Goal: Find specific fact: Find contact information

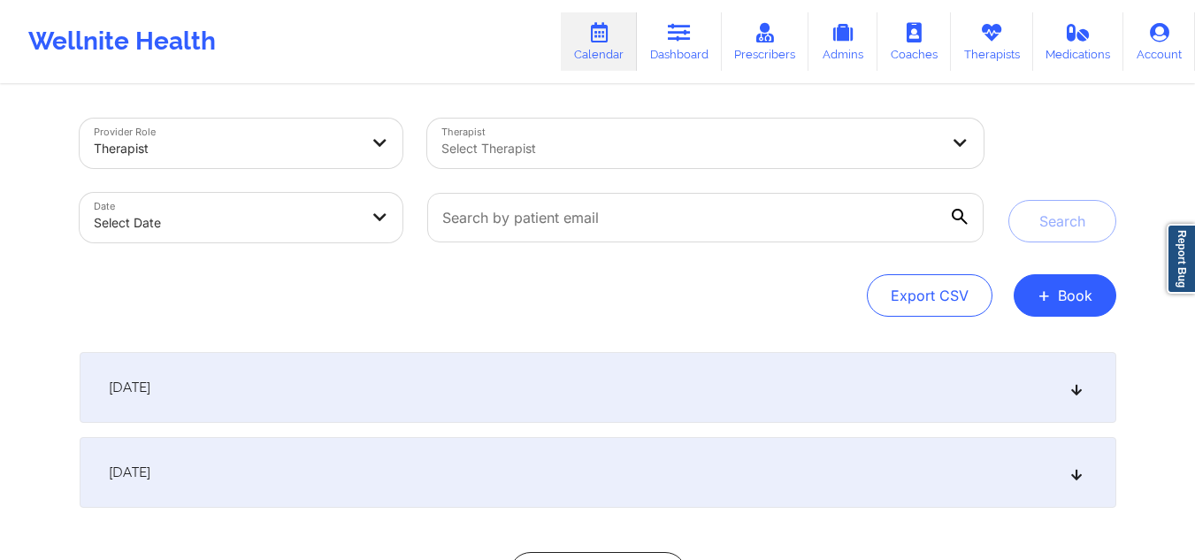
click at [536, 148] on div at bounding box center [690, 148] width 498 height 21
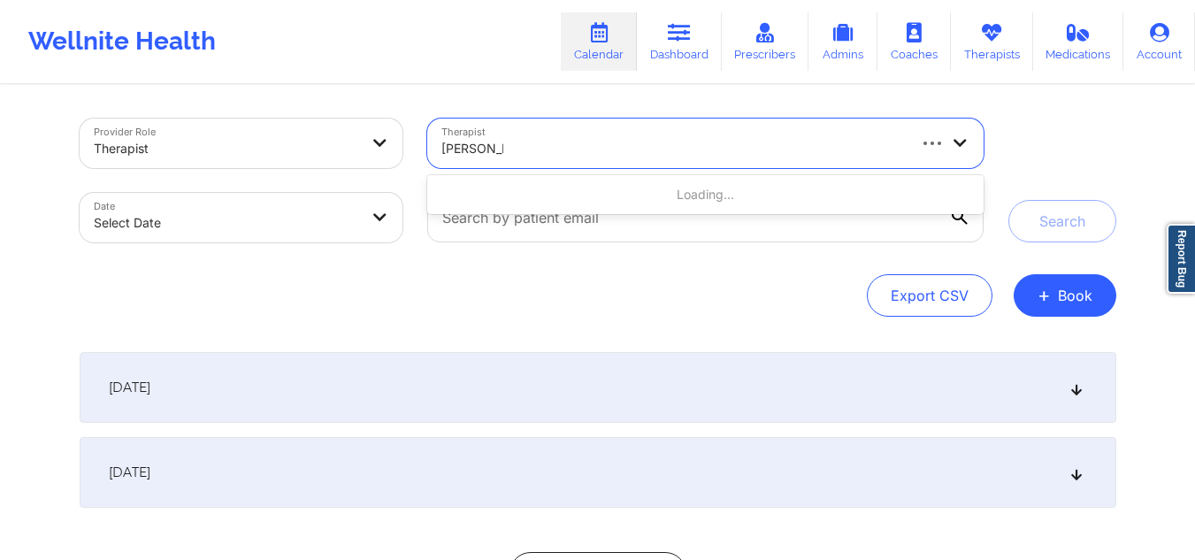
type input "[PERSON_NAME]"
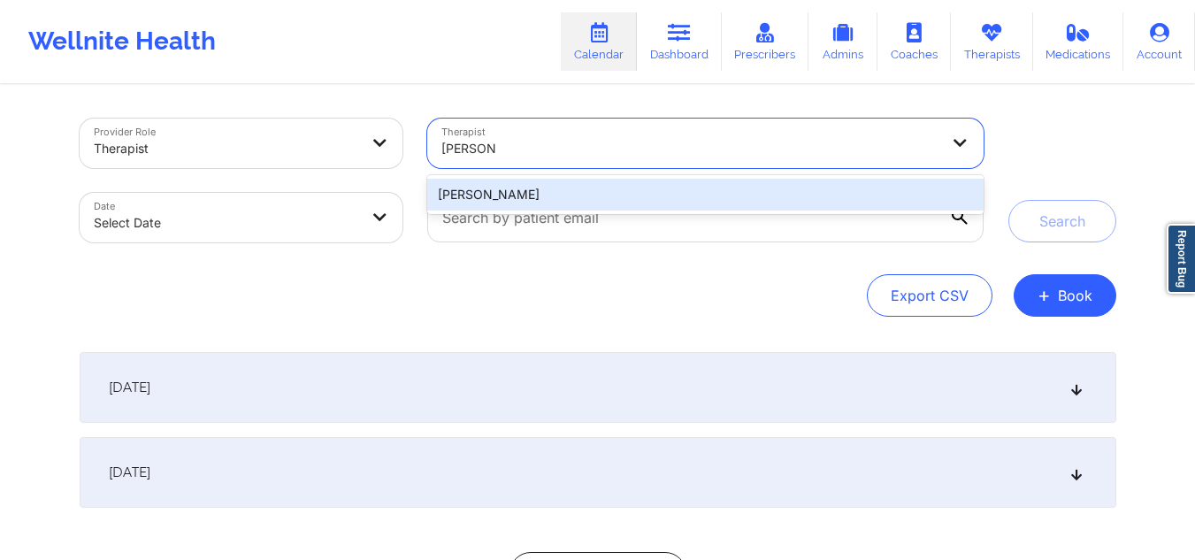
click at [509, 187] on div "[PERSON_NAME]" at bounding box center [704, 195] width 555 height 32
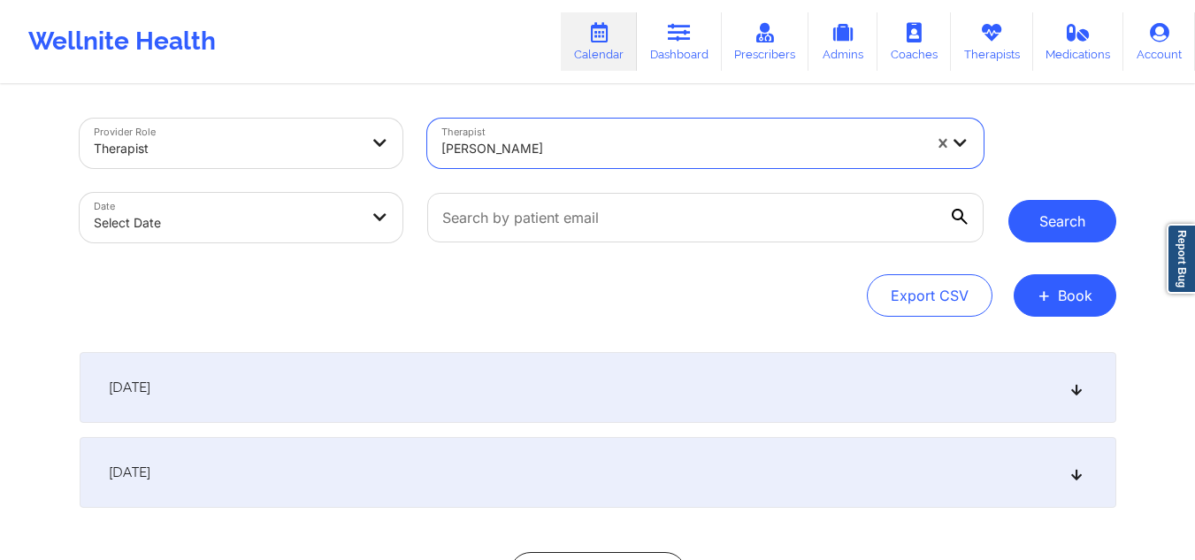
click at [1045, 215] on button "Search" at bounding box center [1062, 221] width 108 height 42
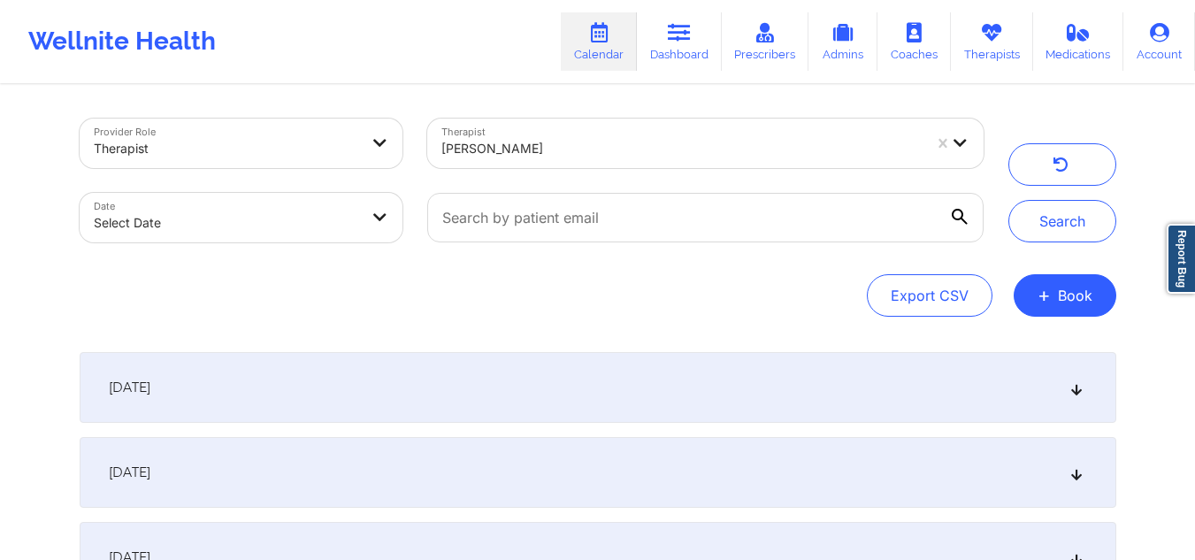
click at [1078, 385] on icon at bounding box center [1075, 387] width 15 height 12
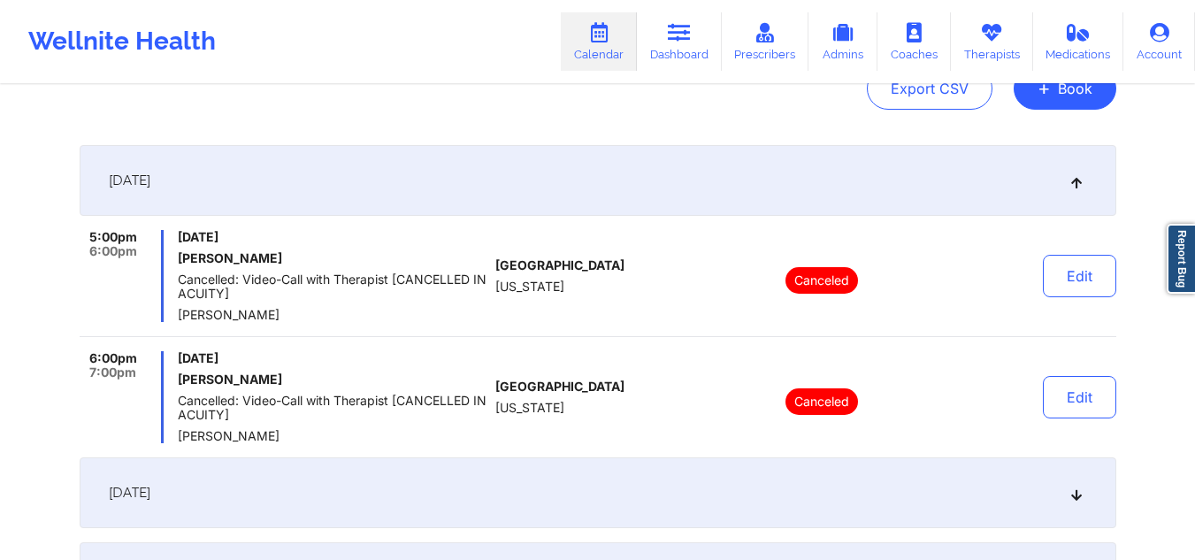
scroll to position [213, 0]
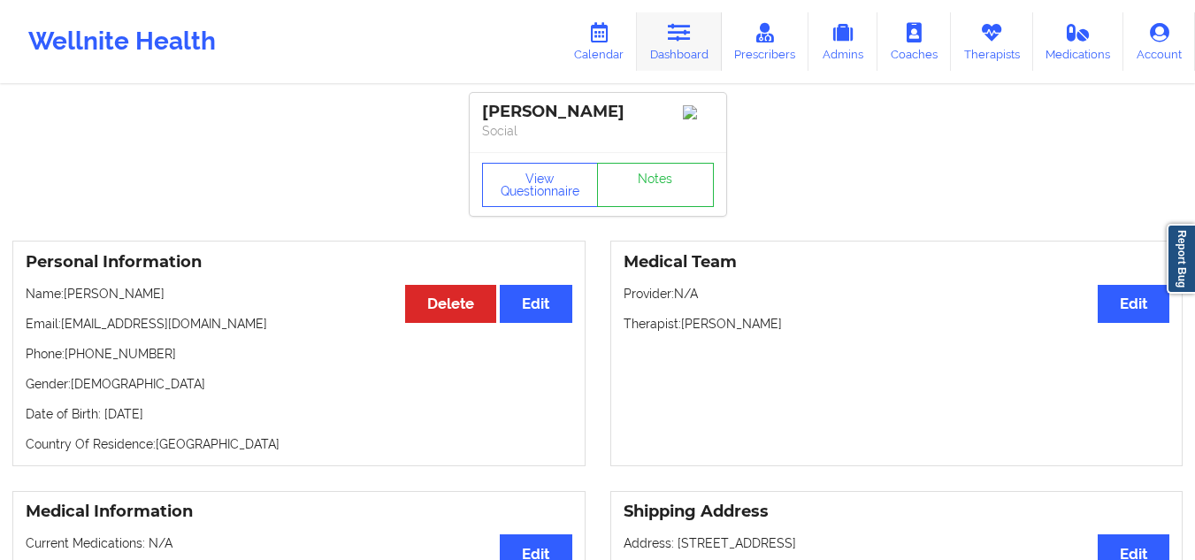
click at [672, 60] on link "Dashboard" at bounding box center [679, 41] width 85 height 58
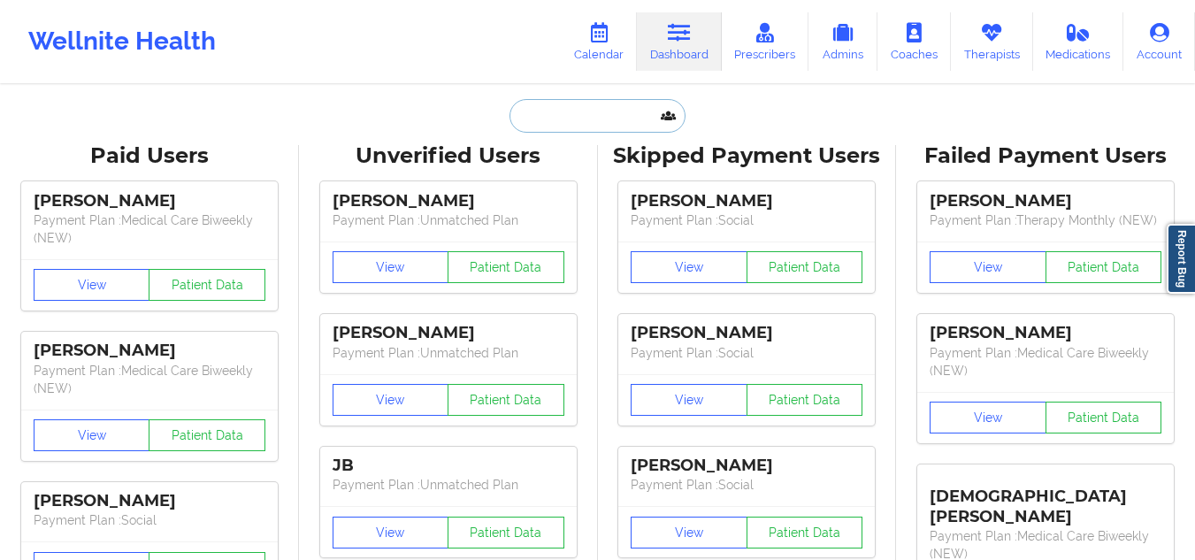
click at [567, 126] on input "text" at bounding box center [596, 116] width 175 height 34
paste input "[PERSON_NAME]"
type input "[PERSON_NAME]"
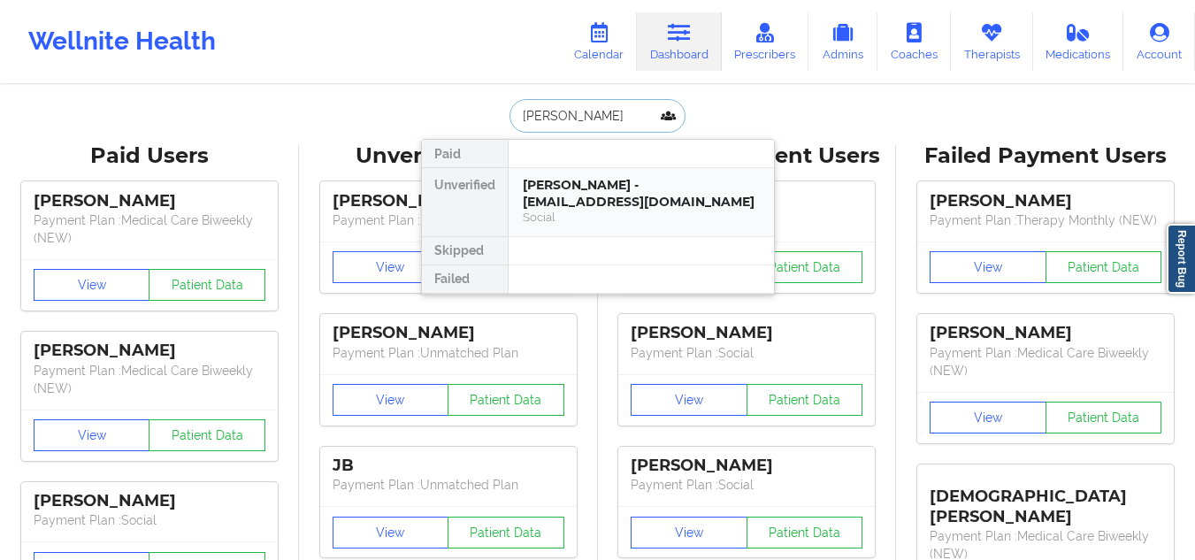
click at [557, 186] on div "Cesley Guinn - cesleyguinn@yahoo.com" at bounding box center [641, 193] width 237 height 33
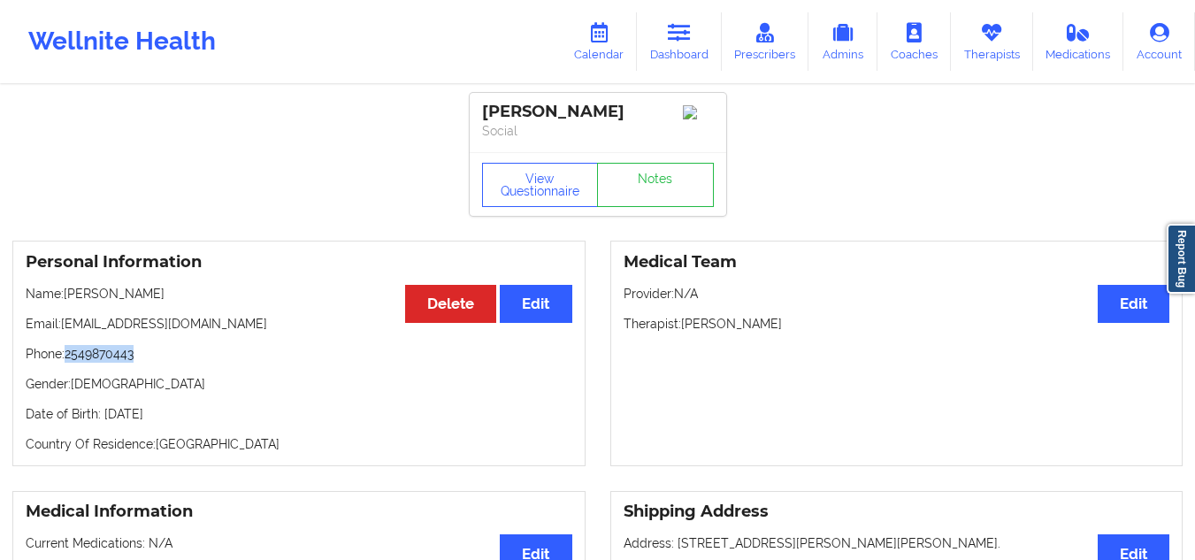
drag, startPoint x: 150, startPoint y: 361, endPoint x: 69, endPoint y: 362, distance: 81.4
click at [69, 362] on p "Phone: 2549870443" at bounding box center [299, 354] width 547 height 18
copy p "2549870443"
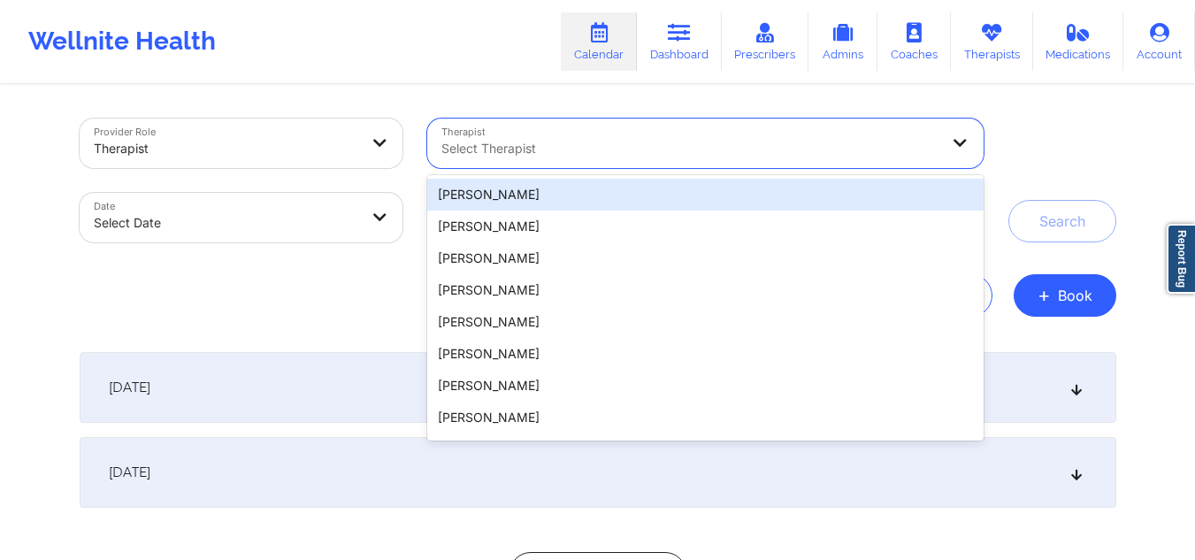
click at [706, 147] on div at bounding box center [690, 148] width 498 height 21
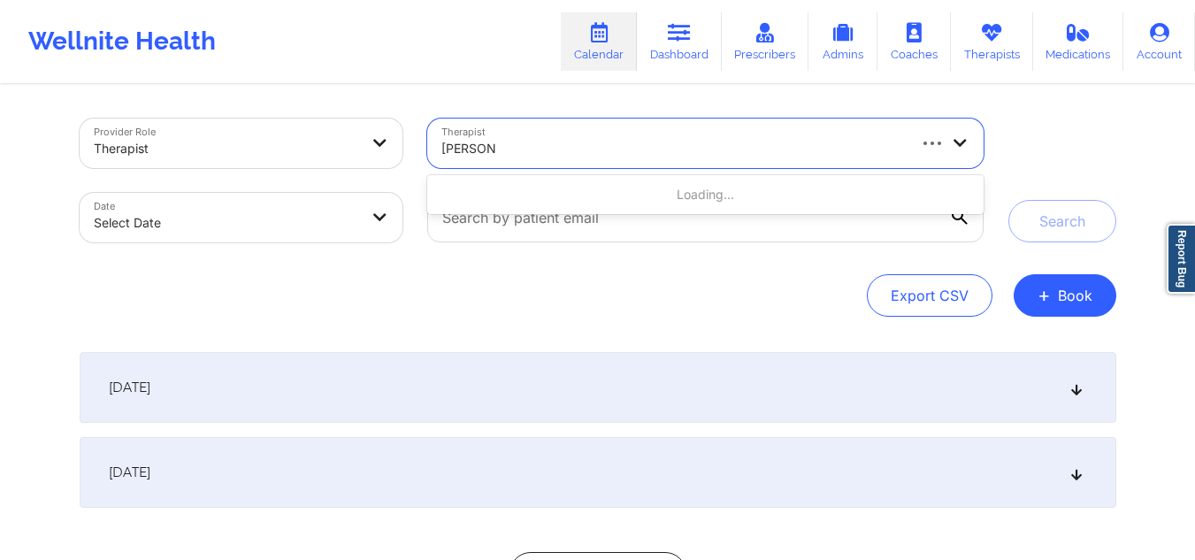
type input "[PERSON_NAME]"
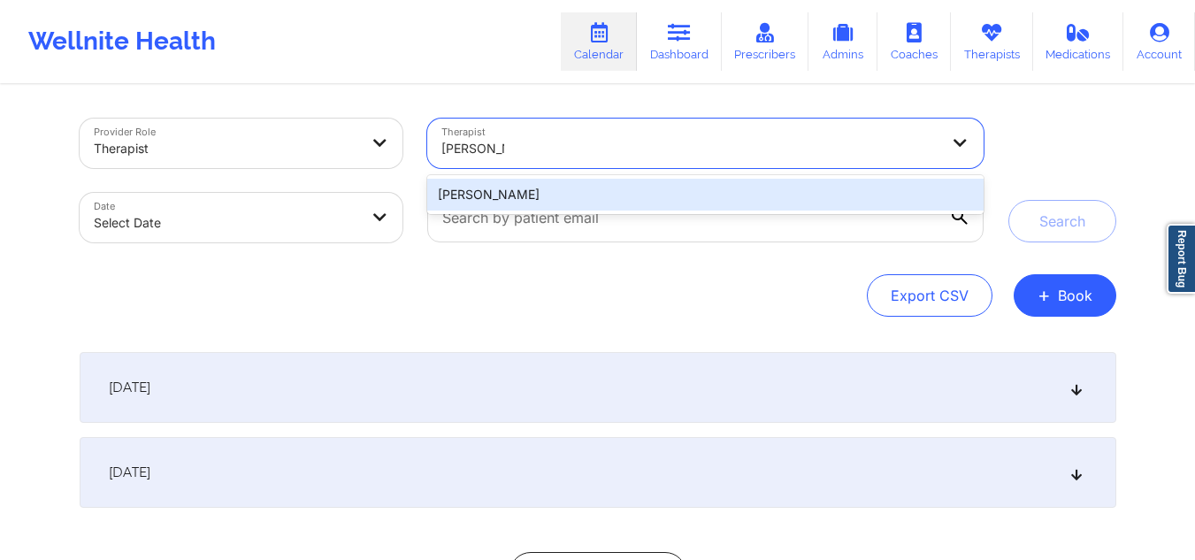
click at [770, 200] on div "[PERSON_NAME]" at bounding box center [704, 195] width 555 height 32
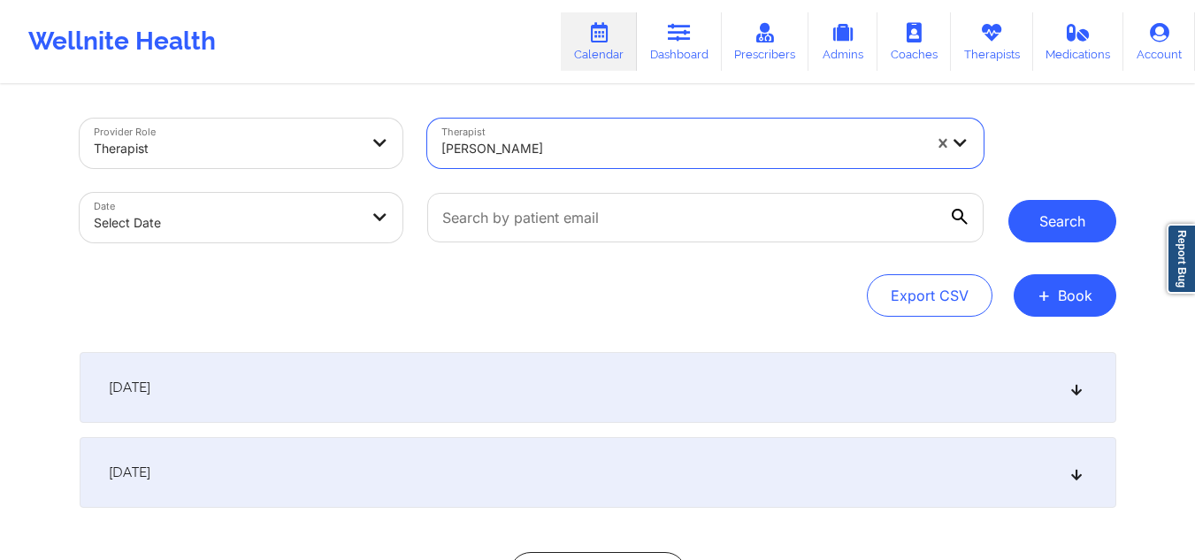
click at [1042, 228] on button "Search" at bounding box center [1062, 221] width 108 height 42
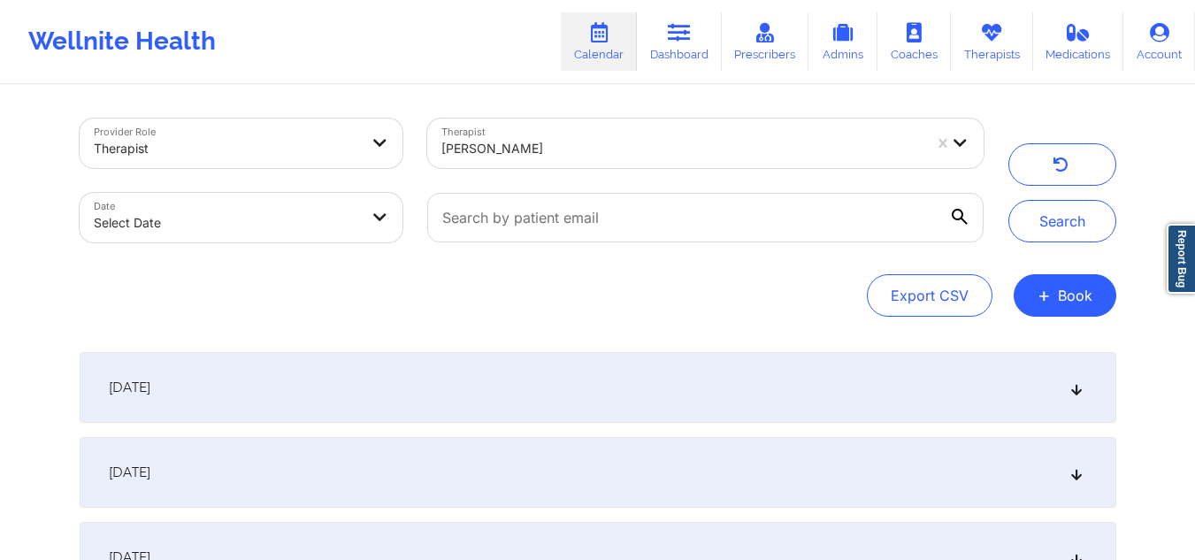
click at [1068, 386] on icon at bounding box center [1075, 387] width 15 height 12
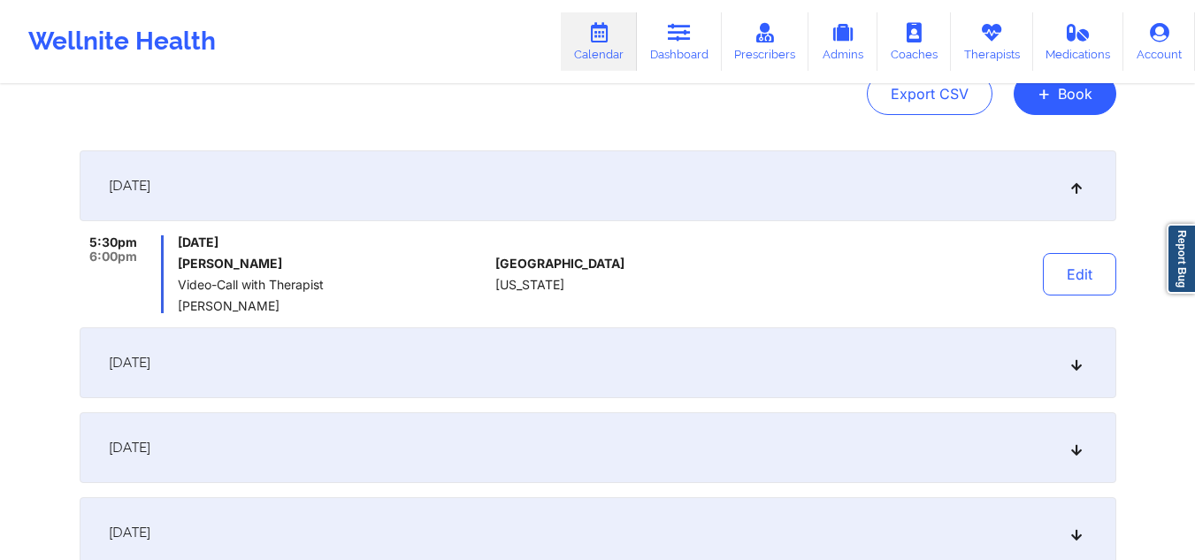
scroll to position [205, 0]
